Goal: Check status: Check status

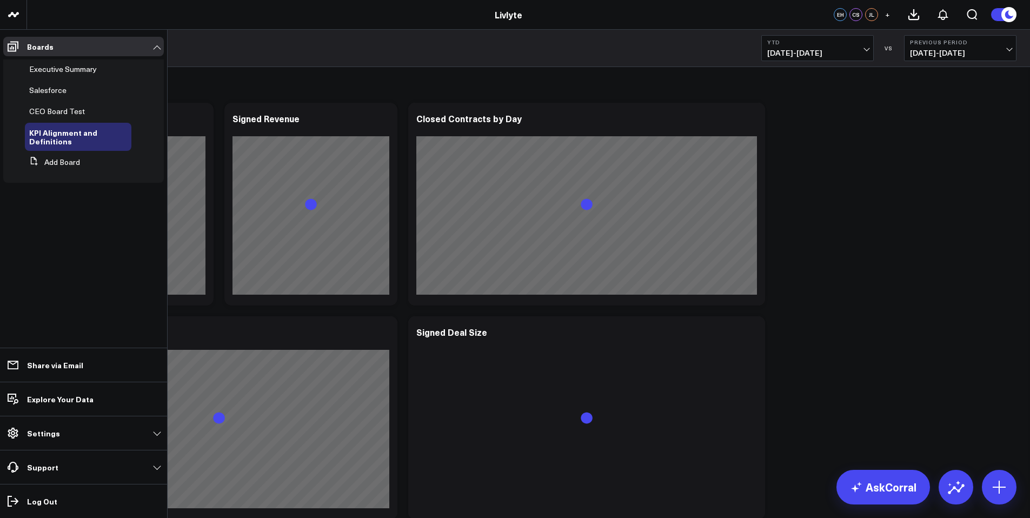
click at [1, 54] on li "Boards Executive Summary Salesforce CEO Board Test KPI Alignment and Definition…" at bounding box center [83, 113] width 167 height 167
click at [76, 111] on span "CEO Board Test" at bounding box center [57, 111] width 56 height 10
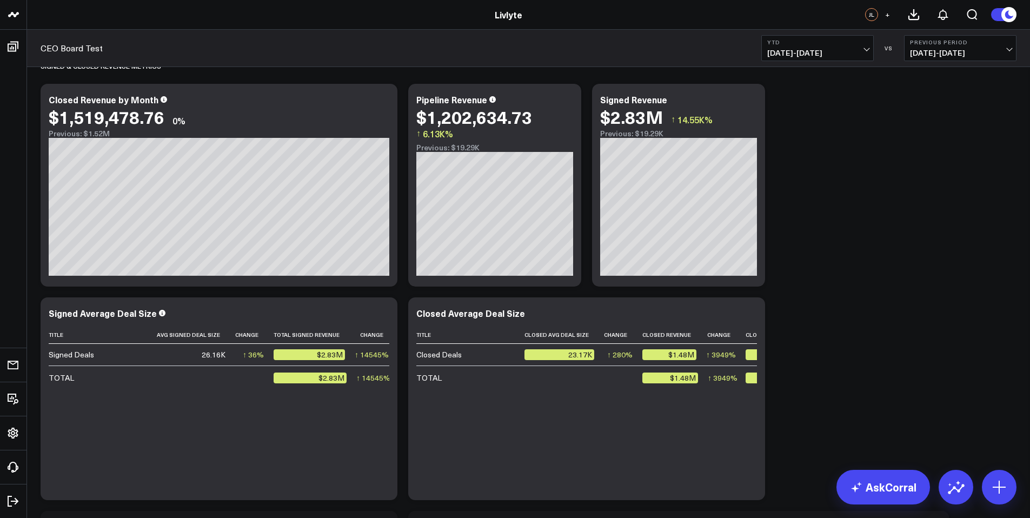
scroll to position [315, 0]
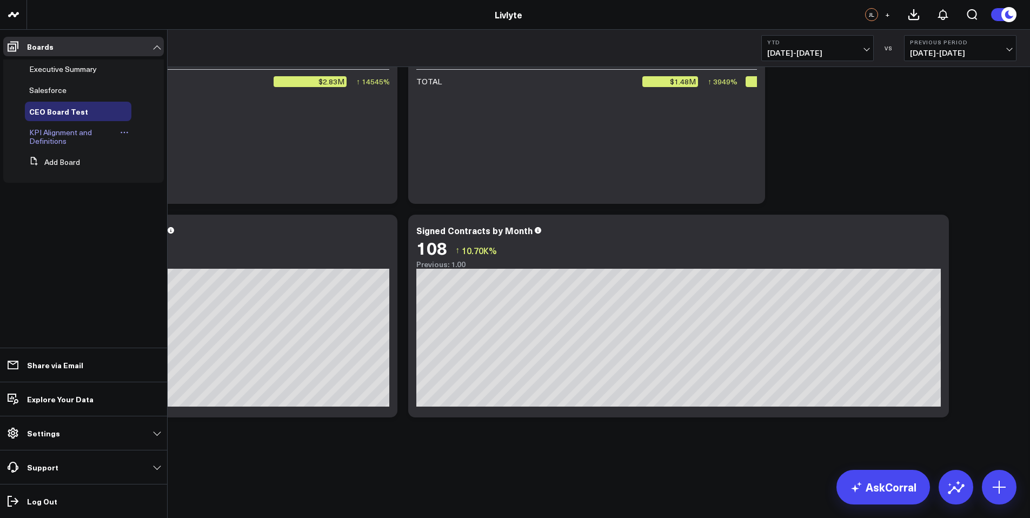
click at [55, 137] on span "KPI Alignment and Definitions" at bounding box center [60, 136] width 63 height 19
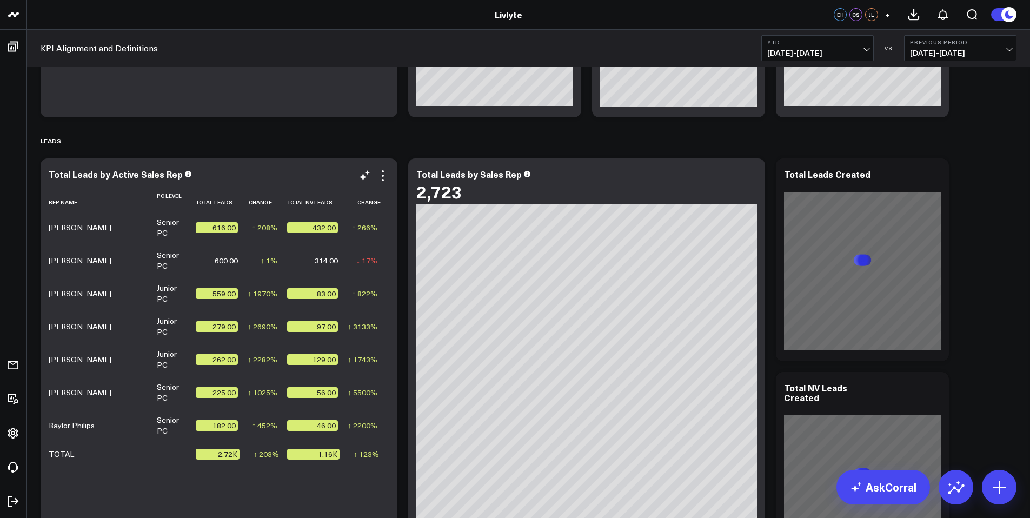
scroll to position [616, 0]
click at [826, 57] on span "[DATE] - [DATE]" at bounding box center [817, 53] width 101 height 9
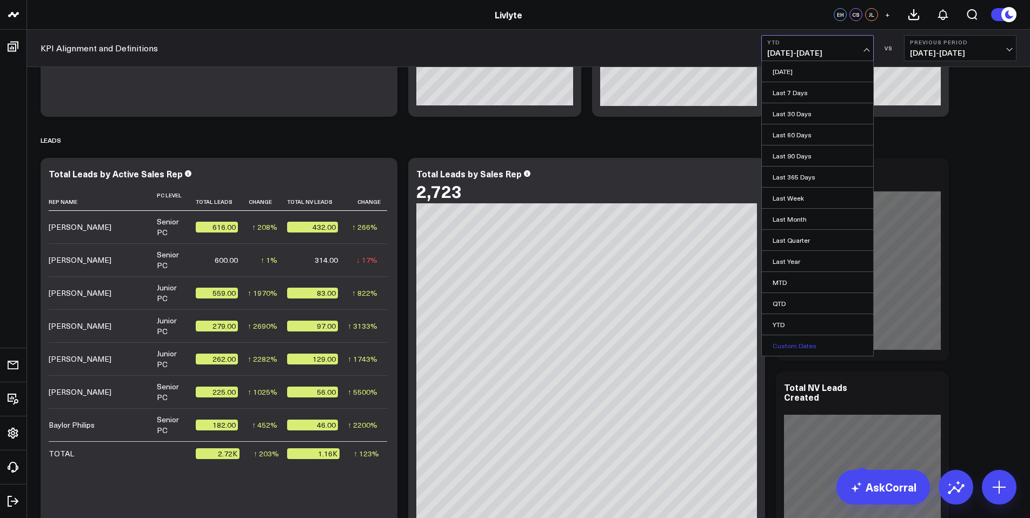
click at [814, 349] on link "Custom Dates" at bounding box center [817, 345] width 111 height 21
select select "8"
select select "2025"
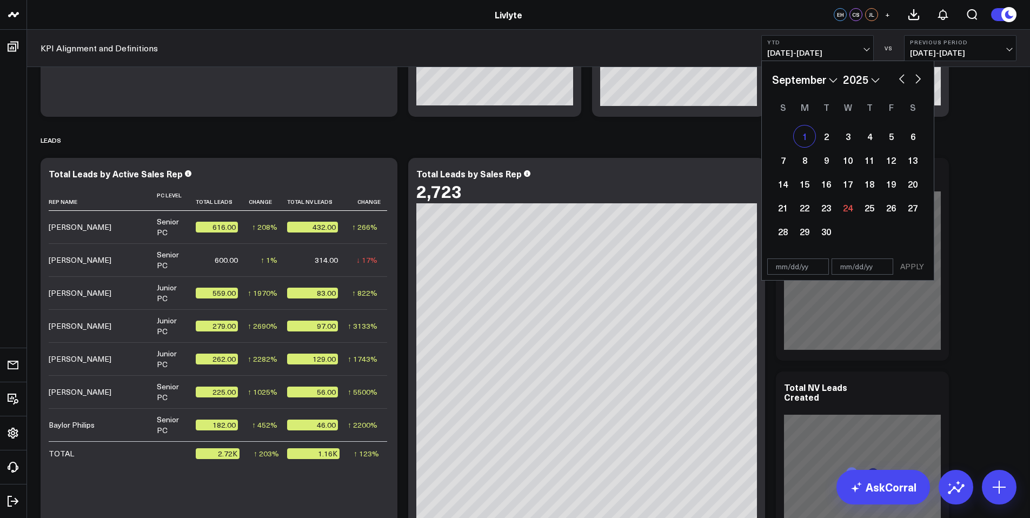
click at [805, 133] on div "1" at bounding box center [805, 136] width 22 height 22
type input "[DATE]"
select select "8"
select select "2025"
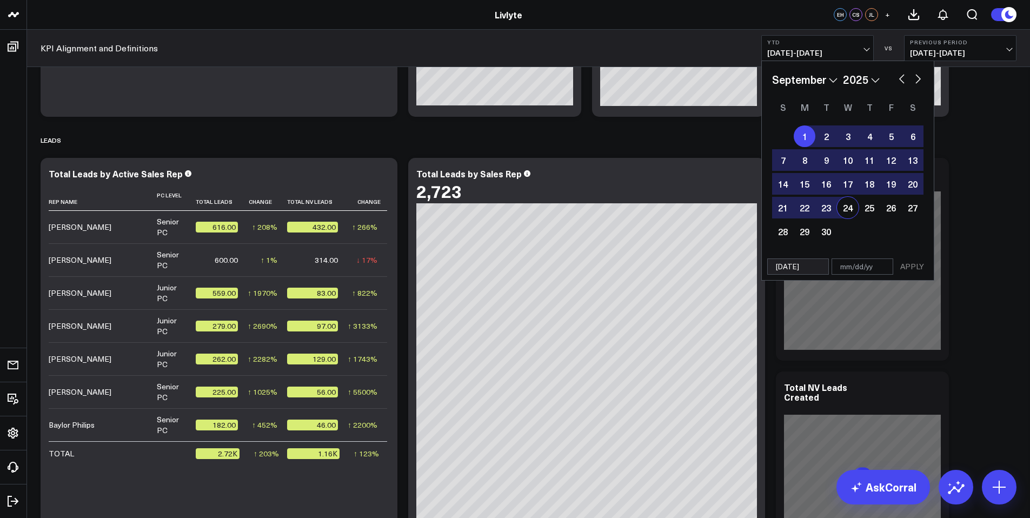
click at [843, 207] on div "24" at bounding box center [848, 208] width 22 height 22
type input "[DATE]"
select select "8"
select select "2025"
click at [917, 268] on button "APPLY" at bounding box center [912, 266] width 32 height 16
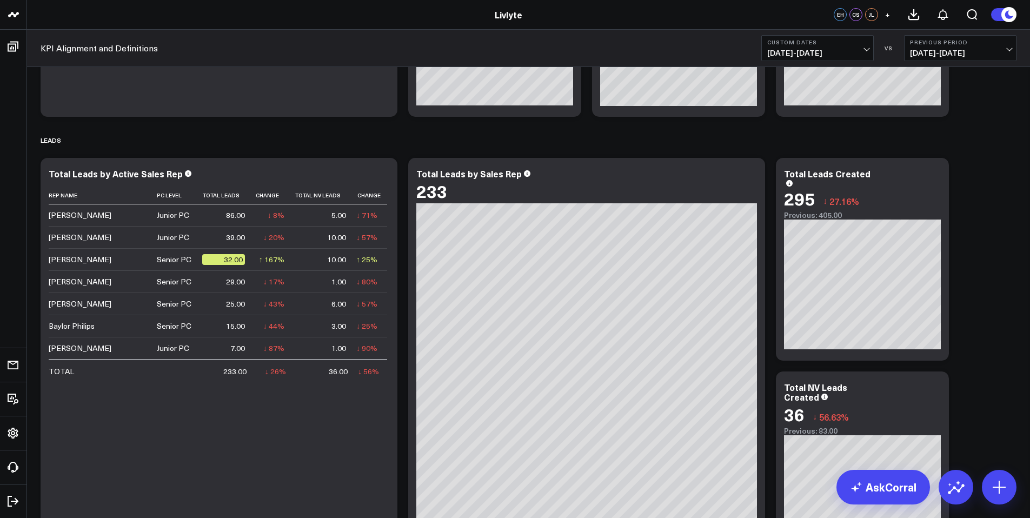
click at [857, 43] on b "Custom Dates" at bounding box center [817, 42] width 101 height 6
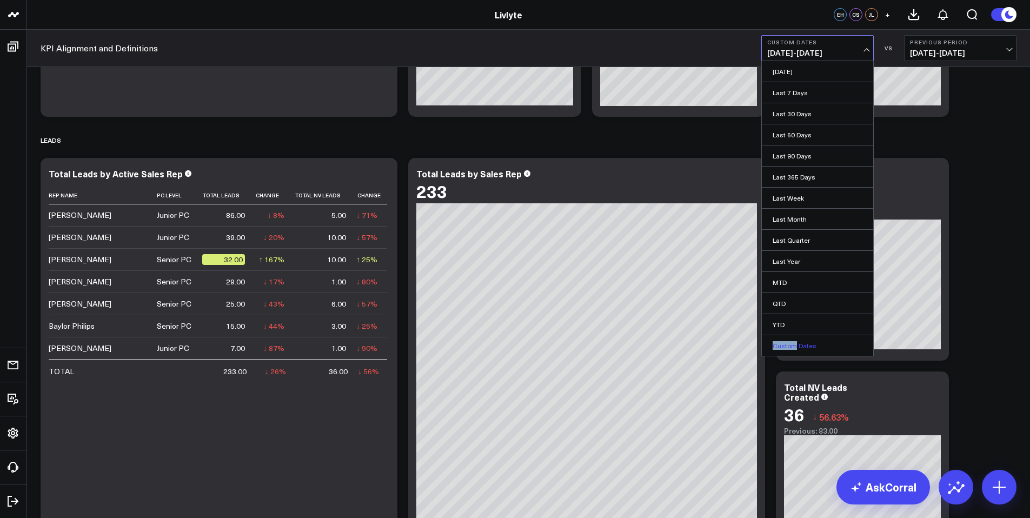
click at [794, 341] on link "Custom Dates" at bounding box center [817, 345] width 111 height 21
select select "8"
select select "2025"
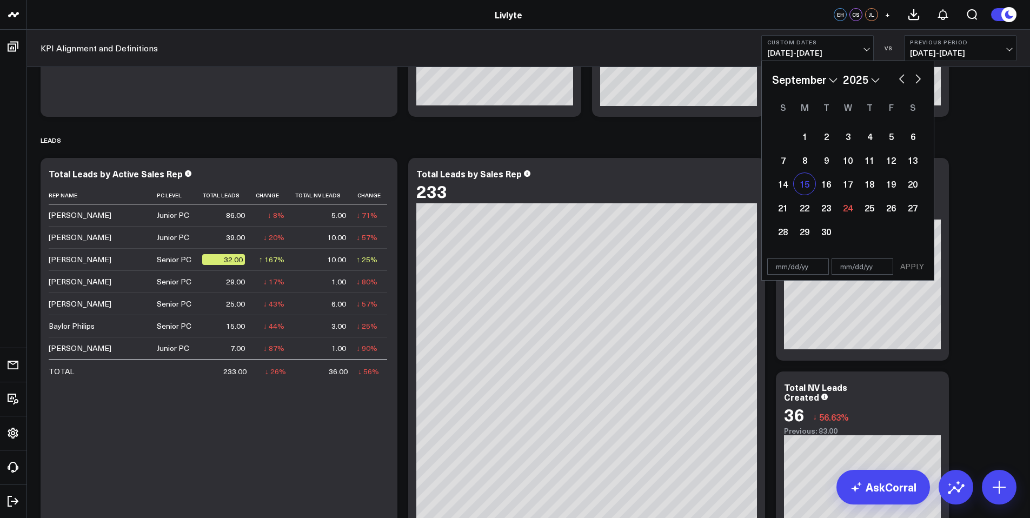
click at [807, 188] on div "15" at bounding box center [805, 184] width 22 height 22
type input "[DATE]"
select select "8"
select select "2025"
click at [790, 210] on div "21" at bounding box center [783, 208] width 22 height 22
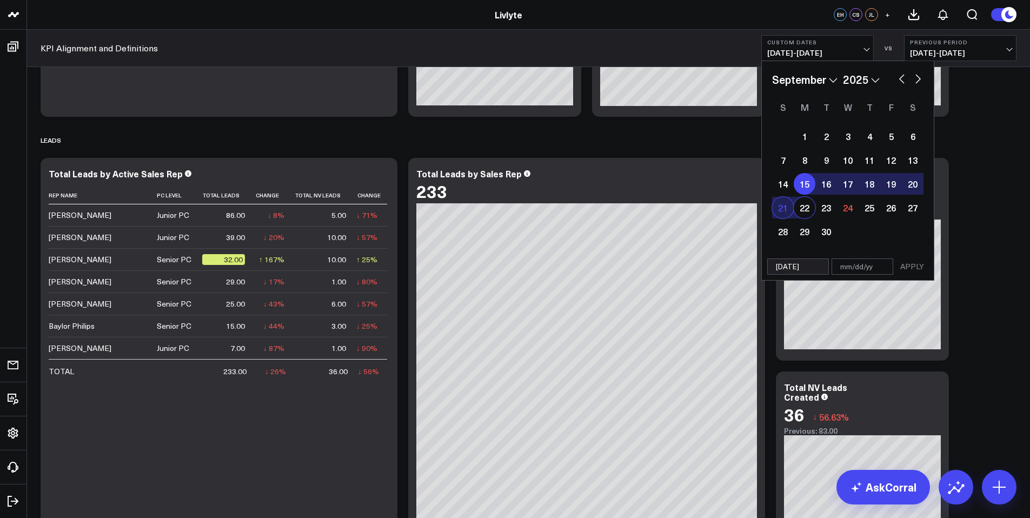
type input "[DATE]"
select select "8"
select select "2025"
click at [916, 261] on button "APPLY" at bounding box center [912, 266] width 32 height 16
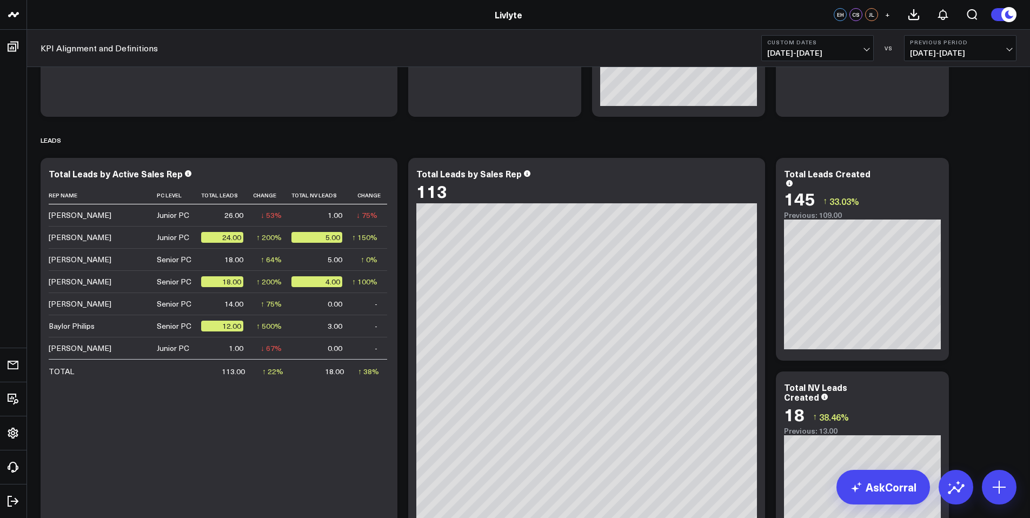
click at [853, 49] on span "[DATE] - [DATE]" at bounding box center [817, 53] width 101 height 9
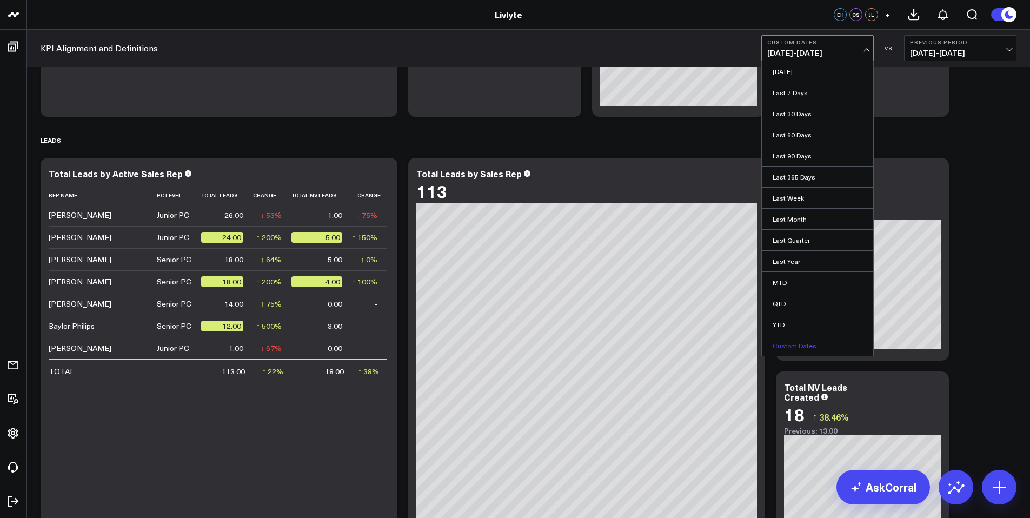
click at [804, 341] on link "Custom Dates" at bounding box center [817, 345] width 111 height 21
select select "8"
select select "2025"
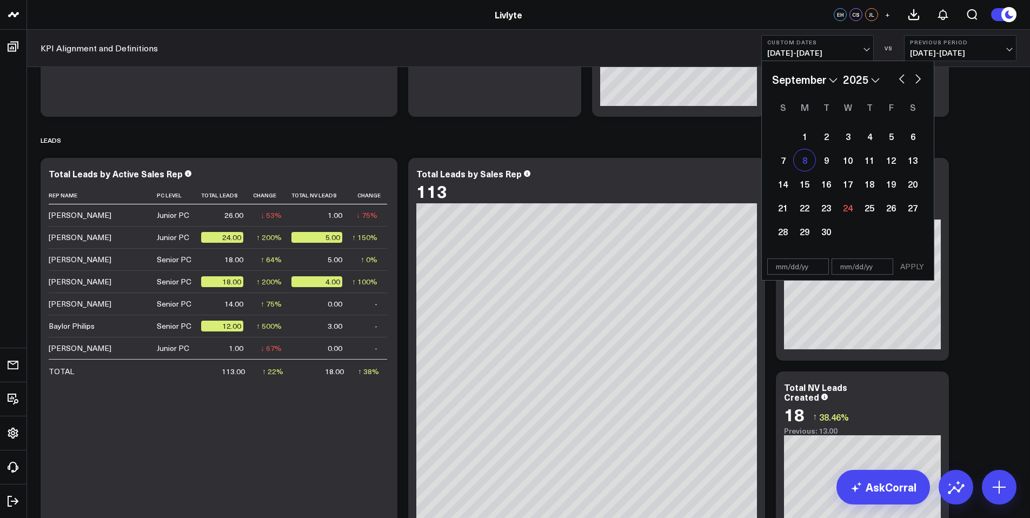
click at [805, 160] on div "8" at bounding box center [805, 160] width 22 height 22
type input "[DATE]"
select select "8"
select select "2025"
click at [787, 186] on div "14" at bounding box center [783, 184] width 22 height 22
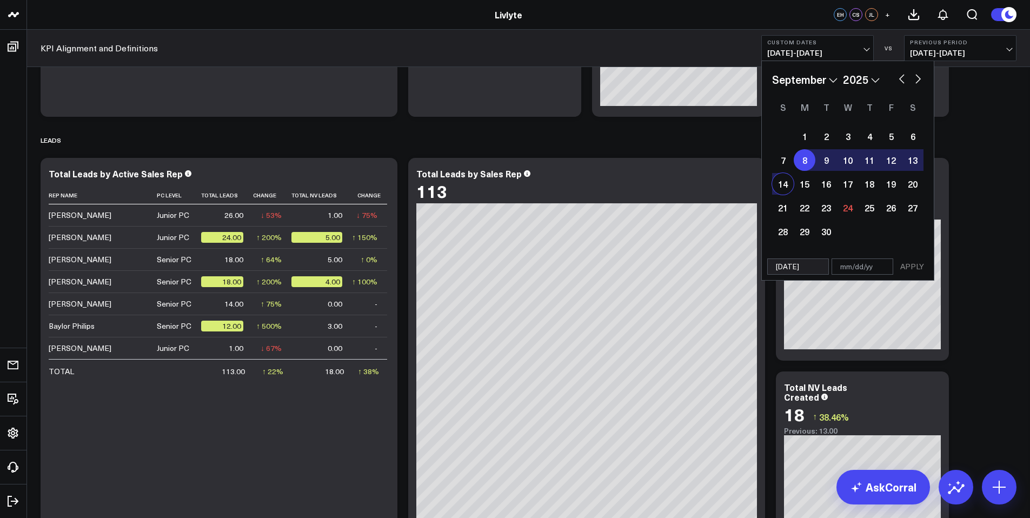
type input "[DATE]"
select select "8"
select select "2025"
click at [922, 268] on button "APPLY" at bounding box center [912, 266] width 32 height 16
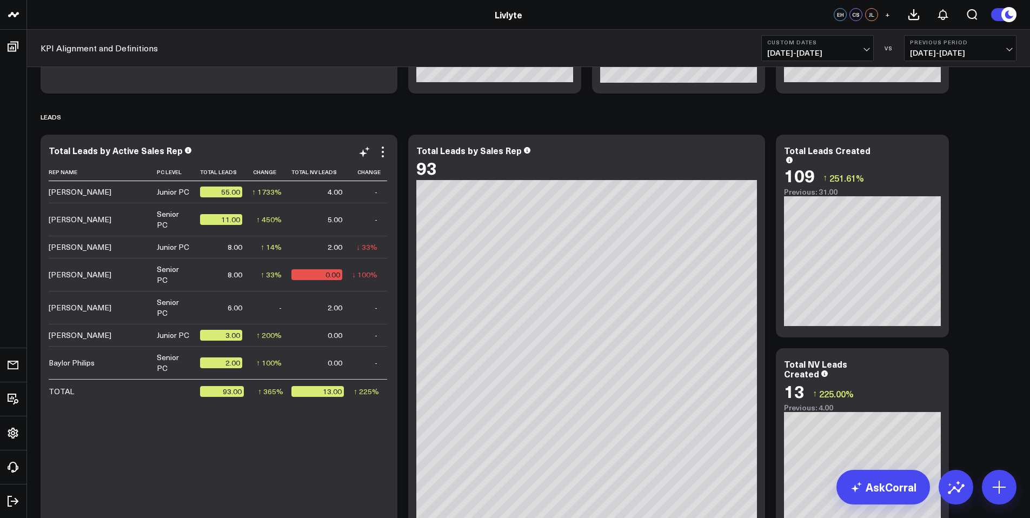
scroll to position [643, 0]
